Goal: Transaction & Acquisition: Purchase product/service

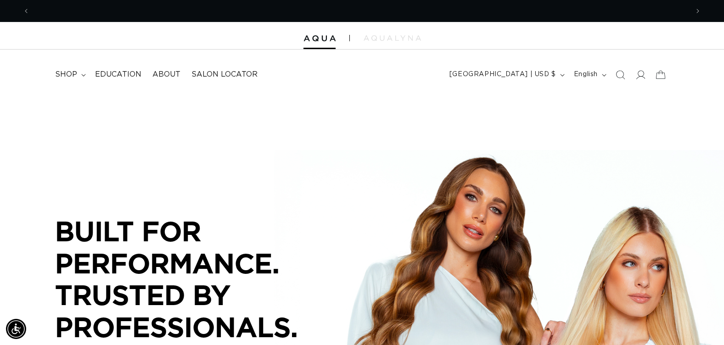
scroll to position [0, 659]
click at [618, 75] on icon "Search" at bounding box center [620, 75] width 10 height 10
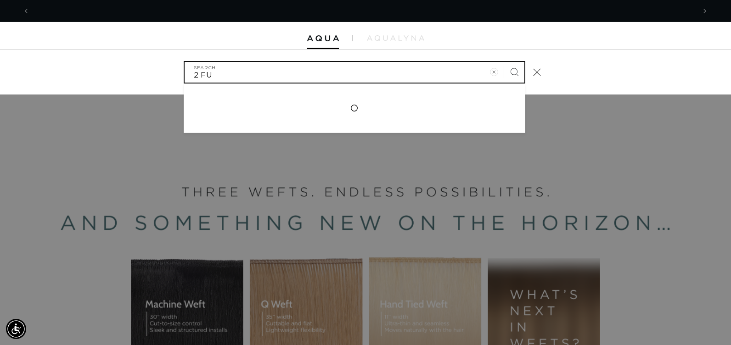
scroll to position [0, 1331]
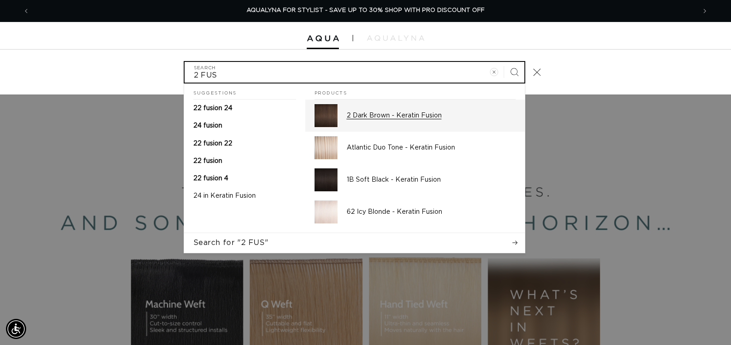
type input "2 FUS"
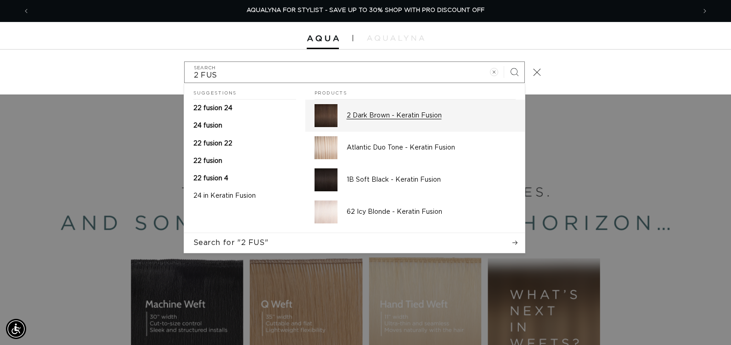
click at [368, 120] on div "2 Dark Brown - Keratin Fusion" at bounding box center [430, 115] width 169 height 23
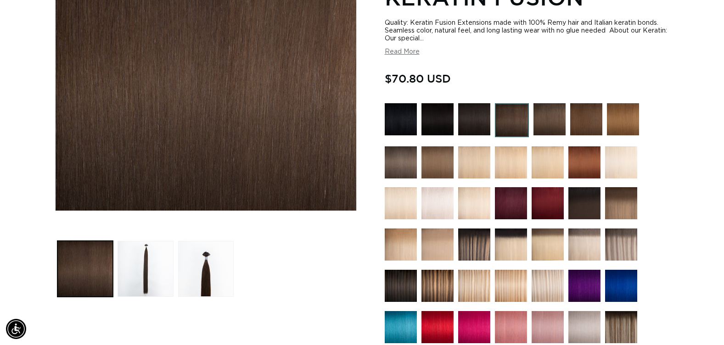
scroll to position [0, 659]
click at [511, 126] on img at bounding box center [512, 120] width 34 height 34
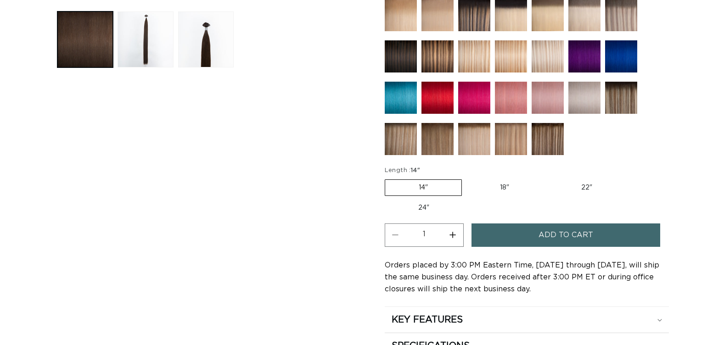
click at [504, 190] on label "18" Variant sold out or unavailable" at bounding box center [504, 188] width 76 height 16
click at [467, 178] on input "18" Variant sold out or unavailable" at bounding box center [466, 178] width 0 height 0
radio input "true"
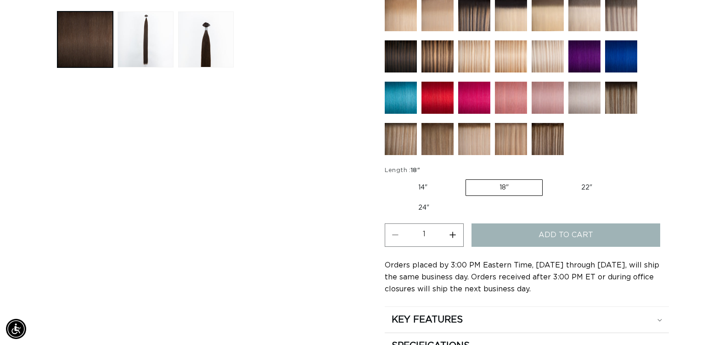
scroll to position [0, 659]
click at [452, 237] on button "Increase quantity for 2 Dark Brown - Keratin Fusion" at bounding box center [452, 234] width 21 height 23
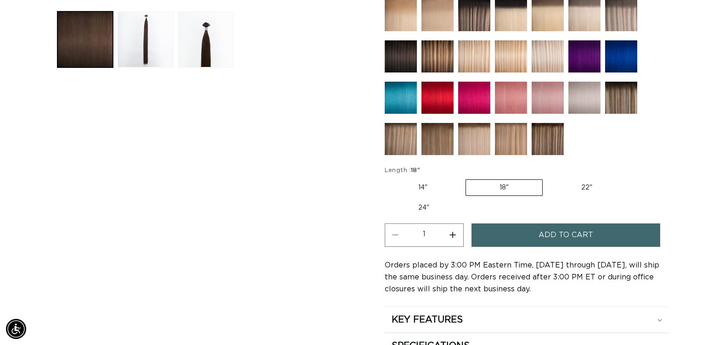
click at [454, 235] on button "Increase quantity for 2 Dark Brown - Keratin Fusion" at bounding box center [452, 234] width 21 height 23
type input "3"
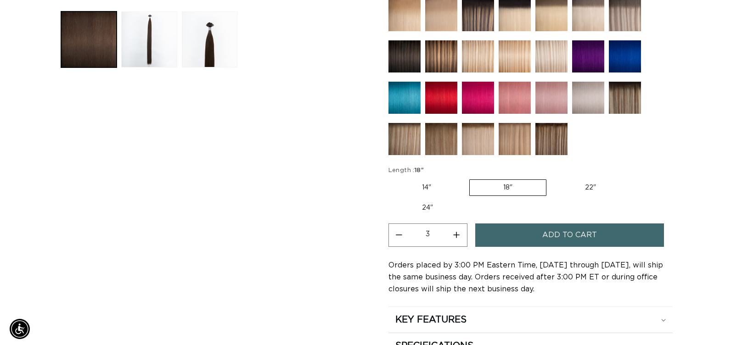
scroll to position [0, 0]
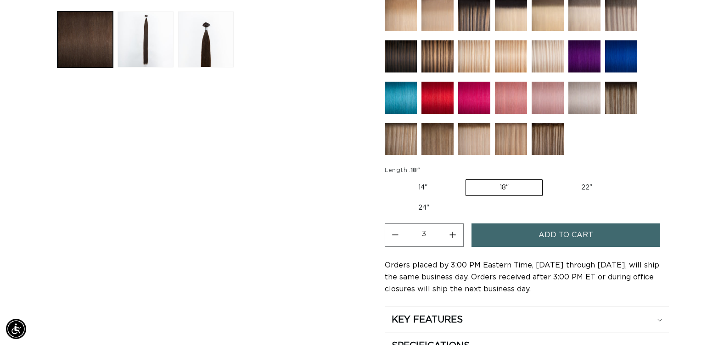
click at [514, 238] on button "Add to cart" at bounding box center [565, 234] width 189 height 23
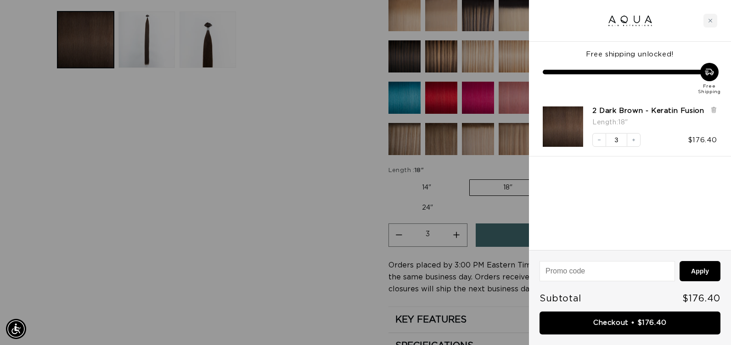
click at [302, 278] on div at bounding box center [365, 172] width 731 height 345
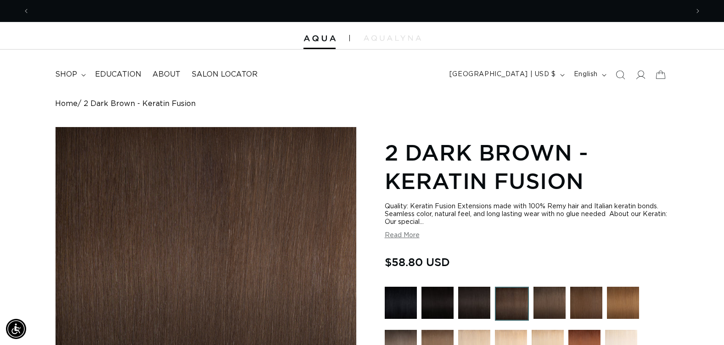
scroll to position [0, 659]
click at [621, 74] on icon "Search" at bounding box center [620, 75] width 10 height 10
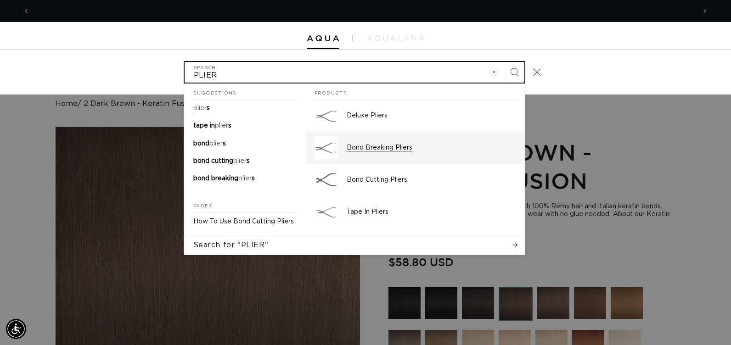
scroll to position [0, 0]
type input "PLIER"
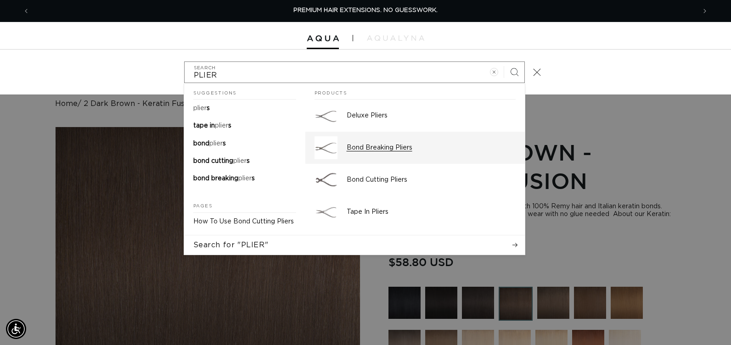
click at [389, 152] on div "Bond Breaking Pliers" at bounding box center [430, 147] width 169 height 23
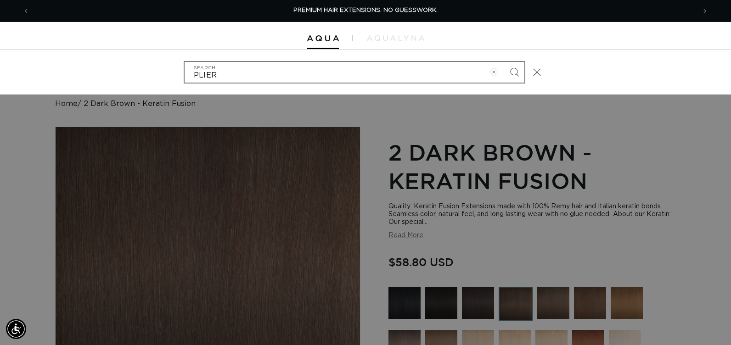
click at [510, 70] on icon "Search" at bounding box center [513, 71] width 9 height 9
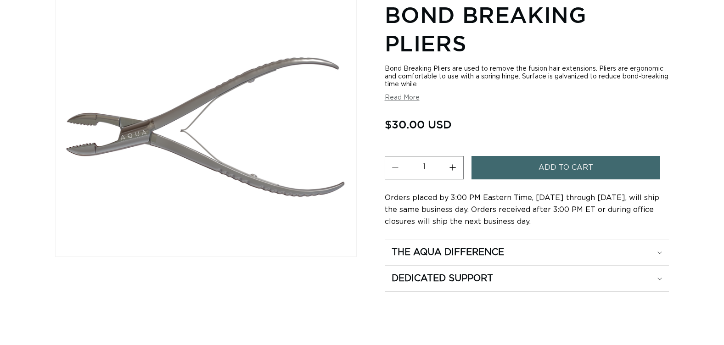
click at [547, 173] on span "Add to cart" at bounding box center [565, 167] width 55 height 23
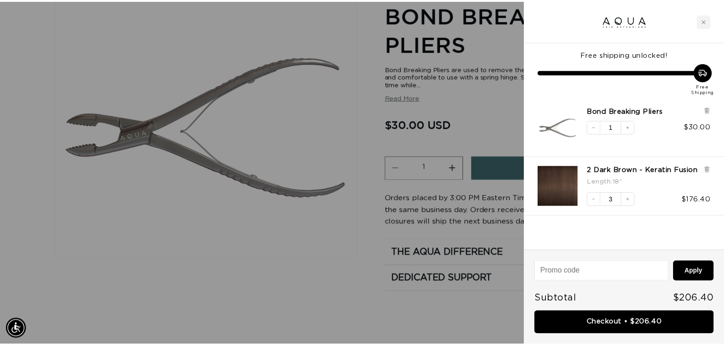
scroll to position [0, 1331]
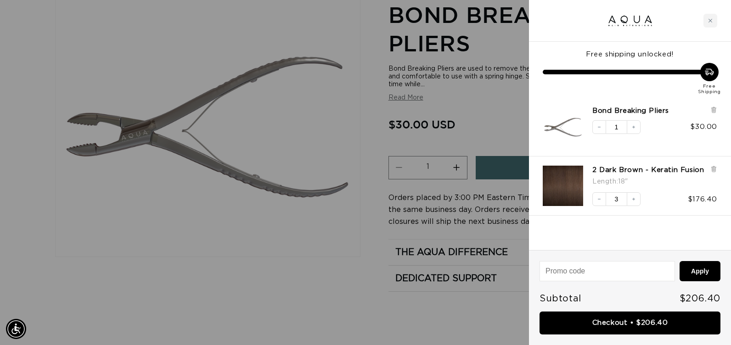
click at [307, 240] on div at bounding box center [365, 172] width 731 height 345
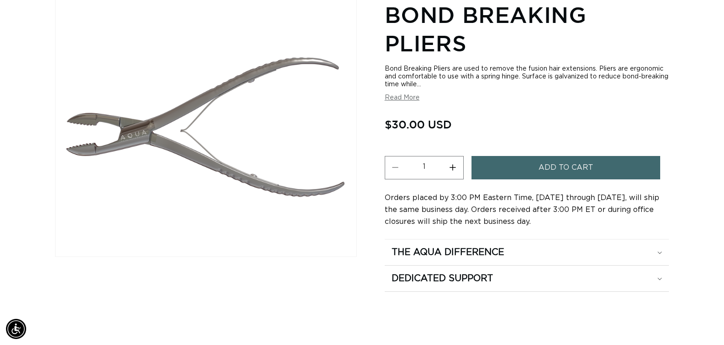
scroll to position [0, 0]
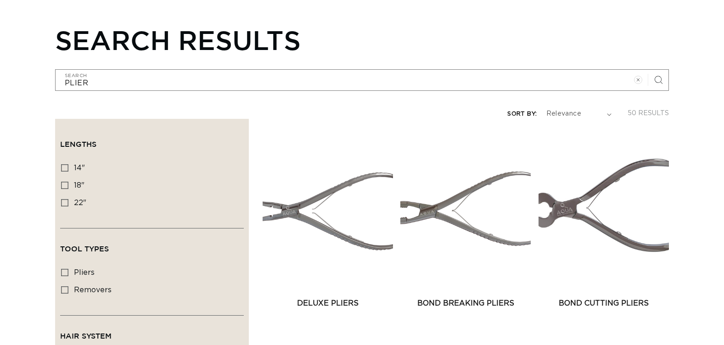
scroll to position [92, 0]
click at [570, 298] on link "Bond Cutting Pliers" at bounding box center [603, 303] width 130 height 11
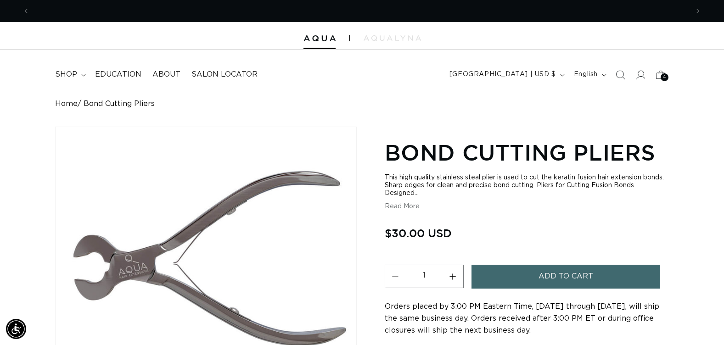
click at [581, 275] on span "Add to cart" at bounding box center [565, 276] width 55 height 23
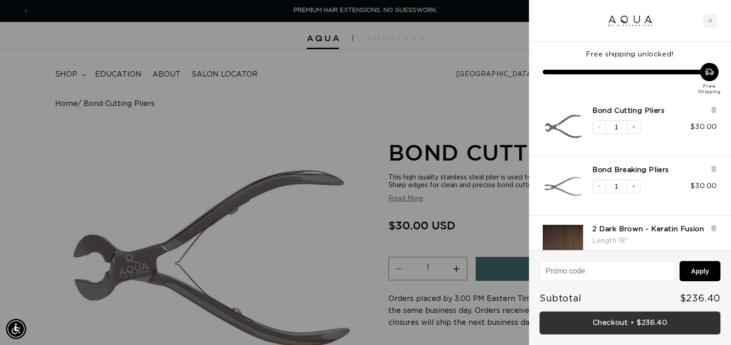
click at [635, 331] on link "Checkout • $236.40" at bounding box center [629, 323] width 181 height 23
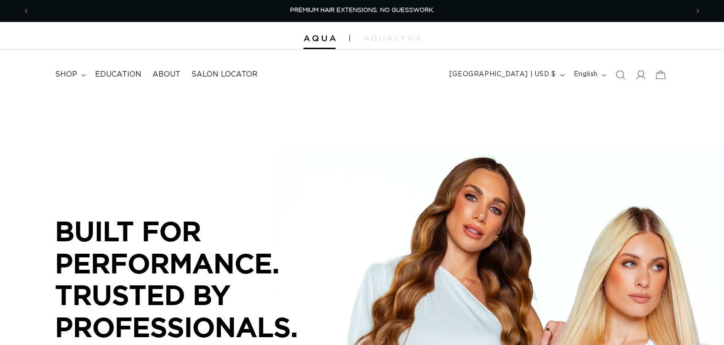
click at [644, 76] on icon at bounding box center [640, 74] width 9 height 9
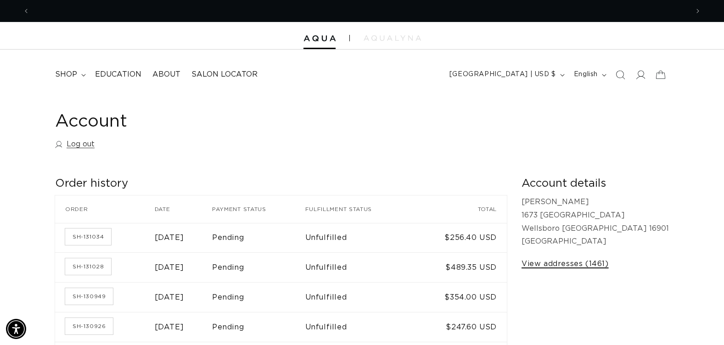
click at [609, 262] on link "View addresses (1461)" at bounding box center [564, 263] width 87 height 13
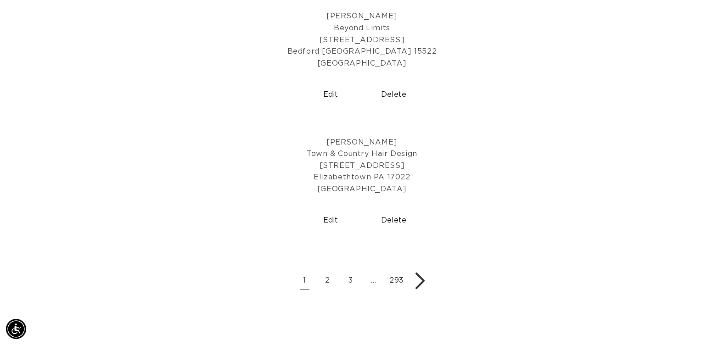
click at [396, 283] on link "293" at bounding box center [396, 281] width 18 height 18
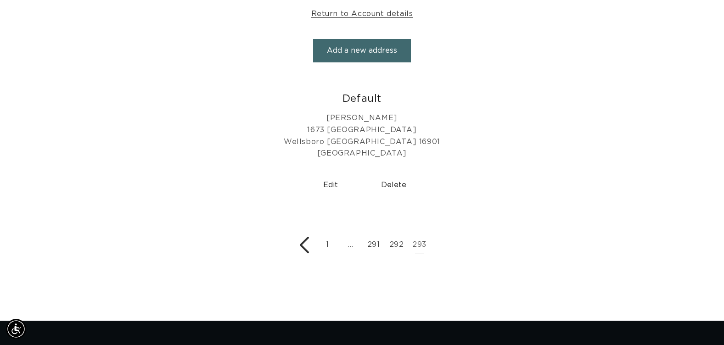
scroll to position [0, 659]
click at [393, 245] on link "292" at bounding box center [396, 245] width 18 height 18
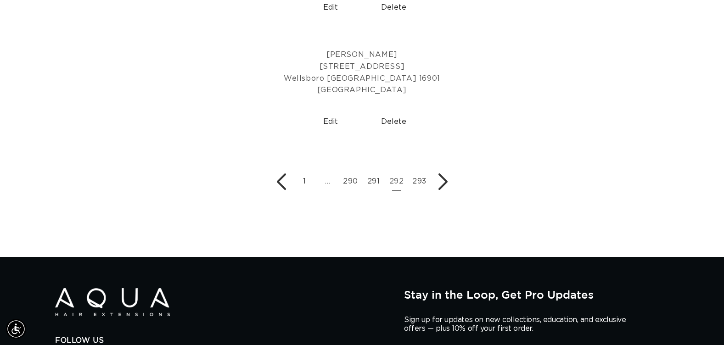
scroll to position [688, 0]
